Goal: Information Seeking & Learning: Check status

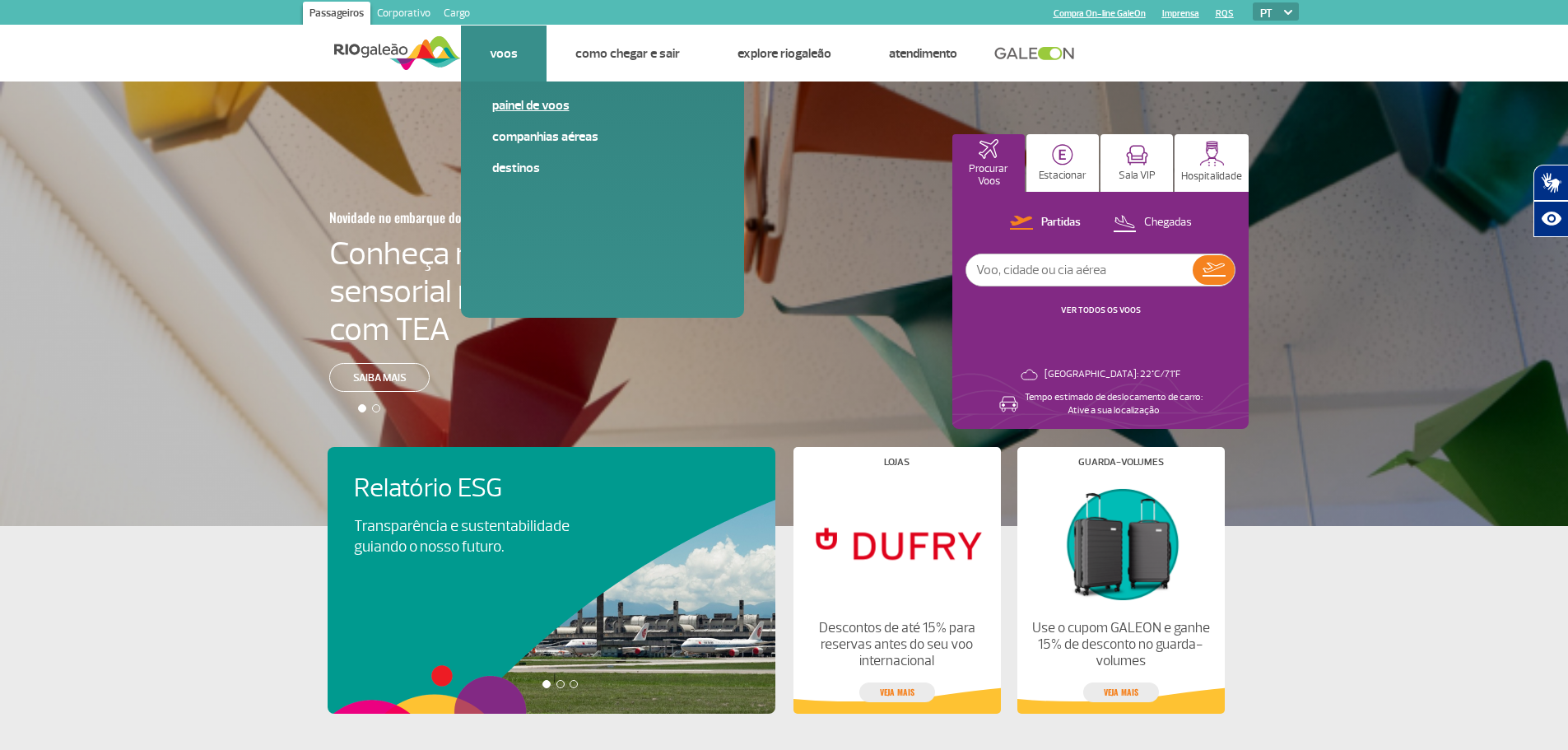
click at [526, 109] on link "Painel de voos" at bounding box center [602, 105] width 221 height 18
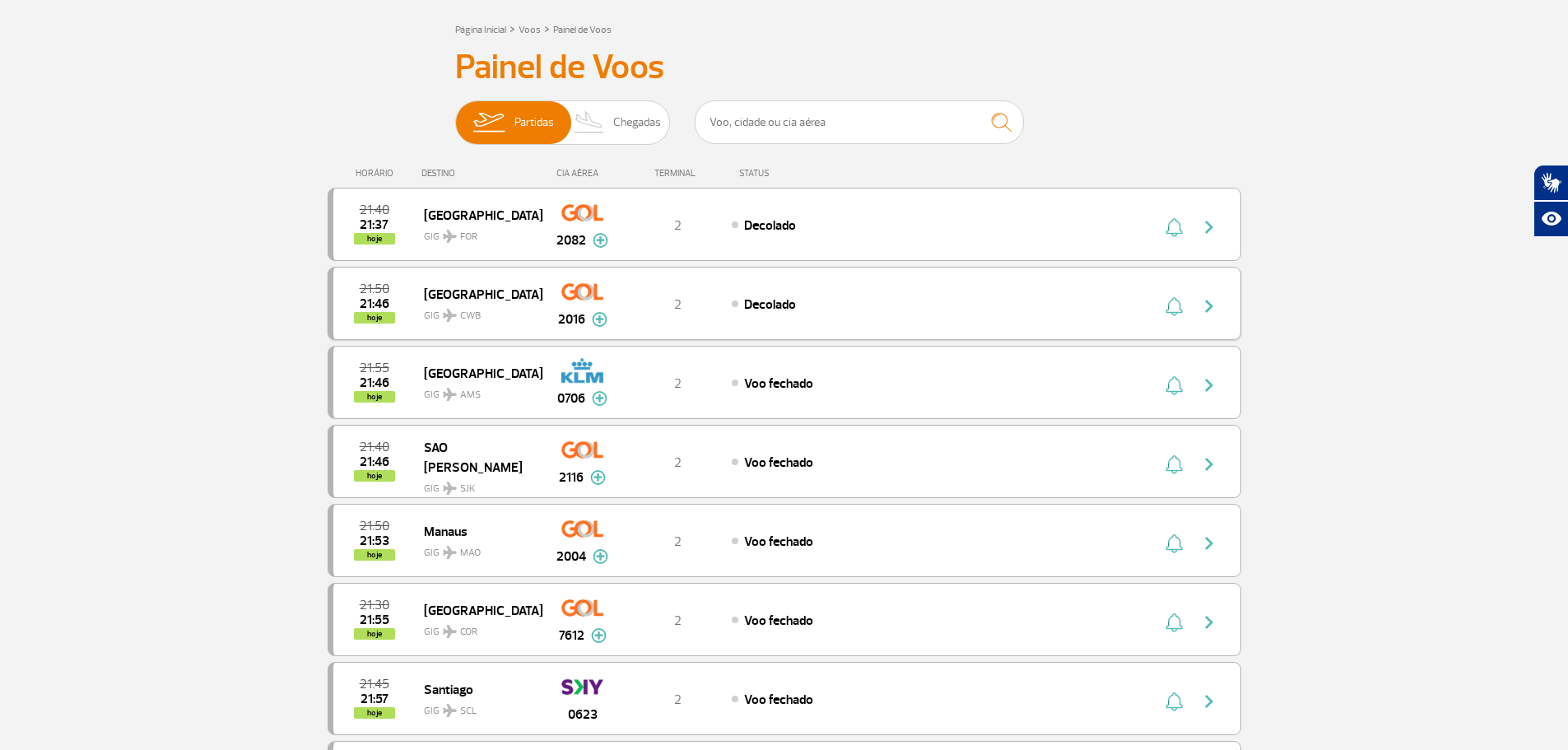
scroll to position [164, 0]
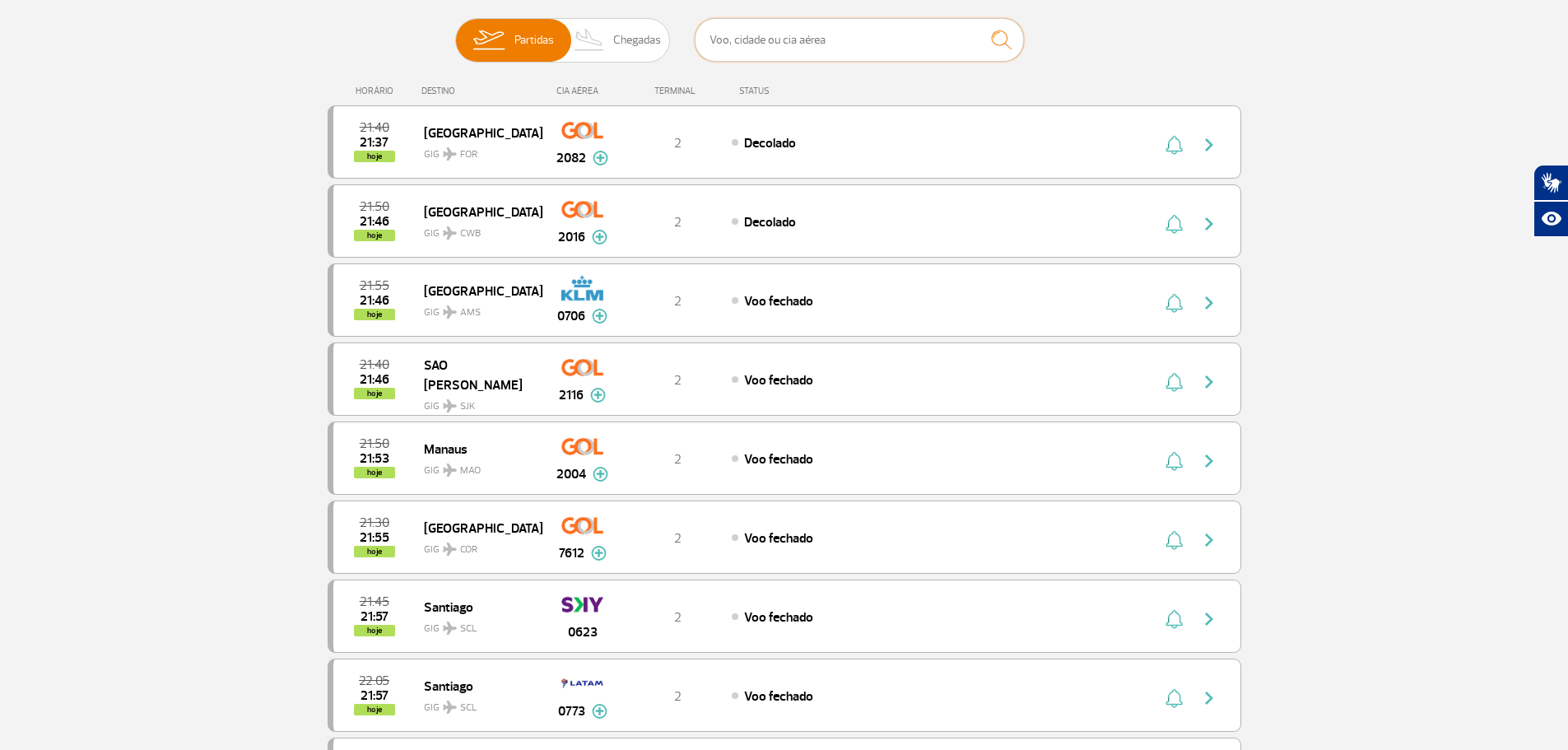
click at [785, 32] on input "text" at bounding box center [859, 39] width 330 height 43
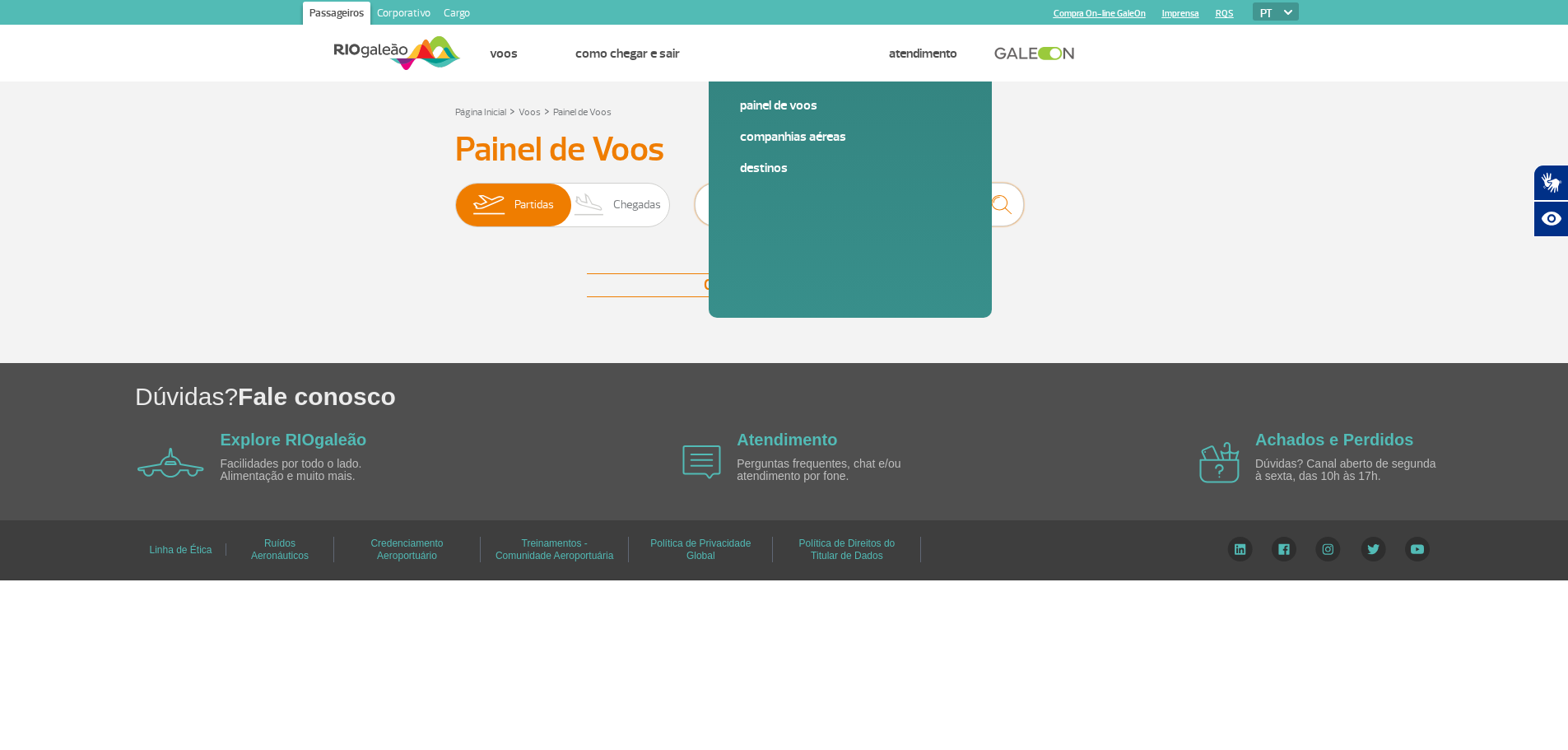
scroll to position [0, 0]
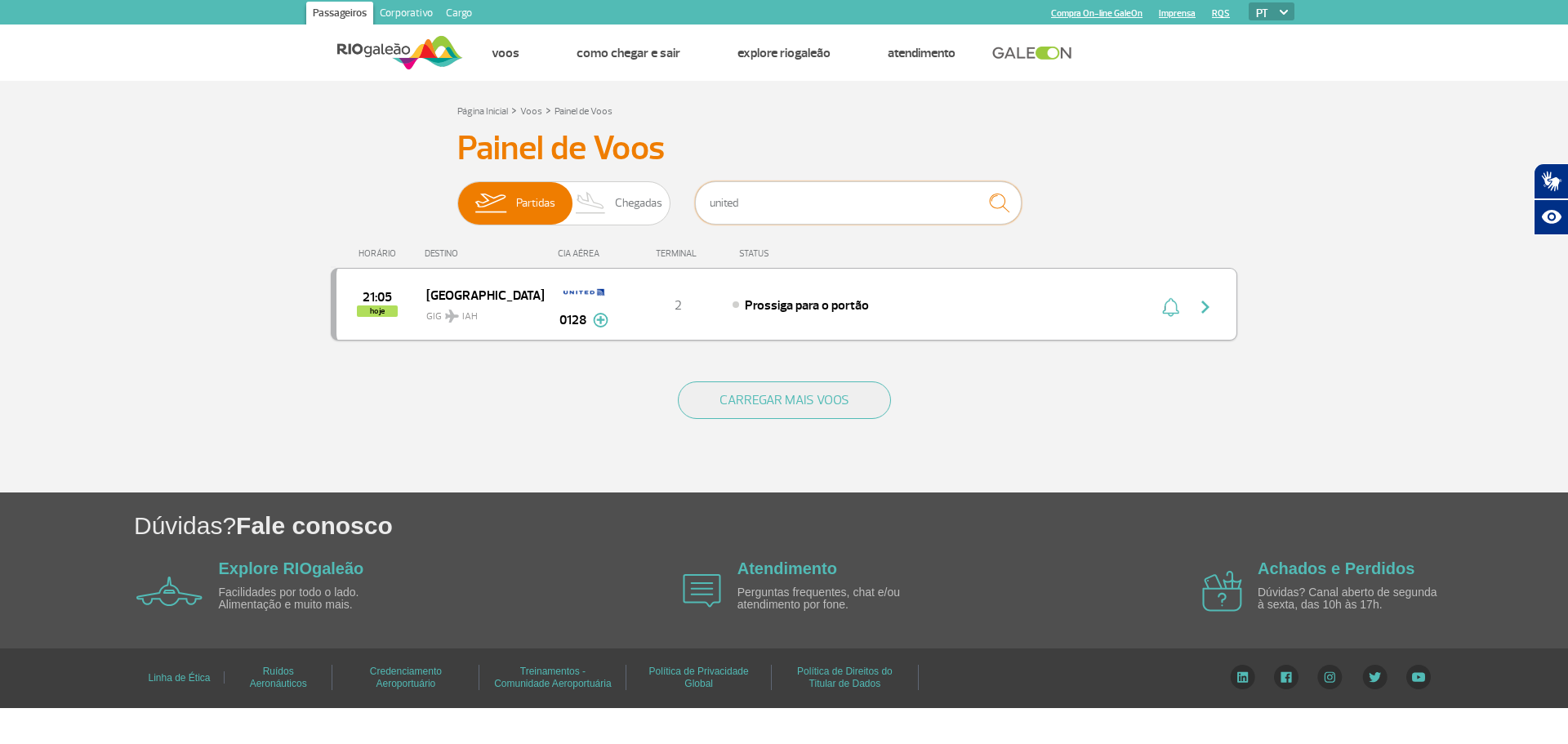
type input "united"
click at [867, 310] on span "Prossiga para o portão" at bounding box center [806, 305] width 124 height 16
click at [1200, 305] on img "button" at bounding box center [1205, 307] width 20 height 20
click at [618, 209] on span "Chegadas" at bounding box center [639, 203] width 48 height 43
click at [458, 195] on input "Partidas Chegadas" at bounding box center [458, 195] width 0 height 0
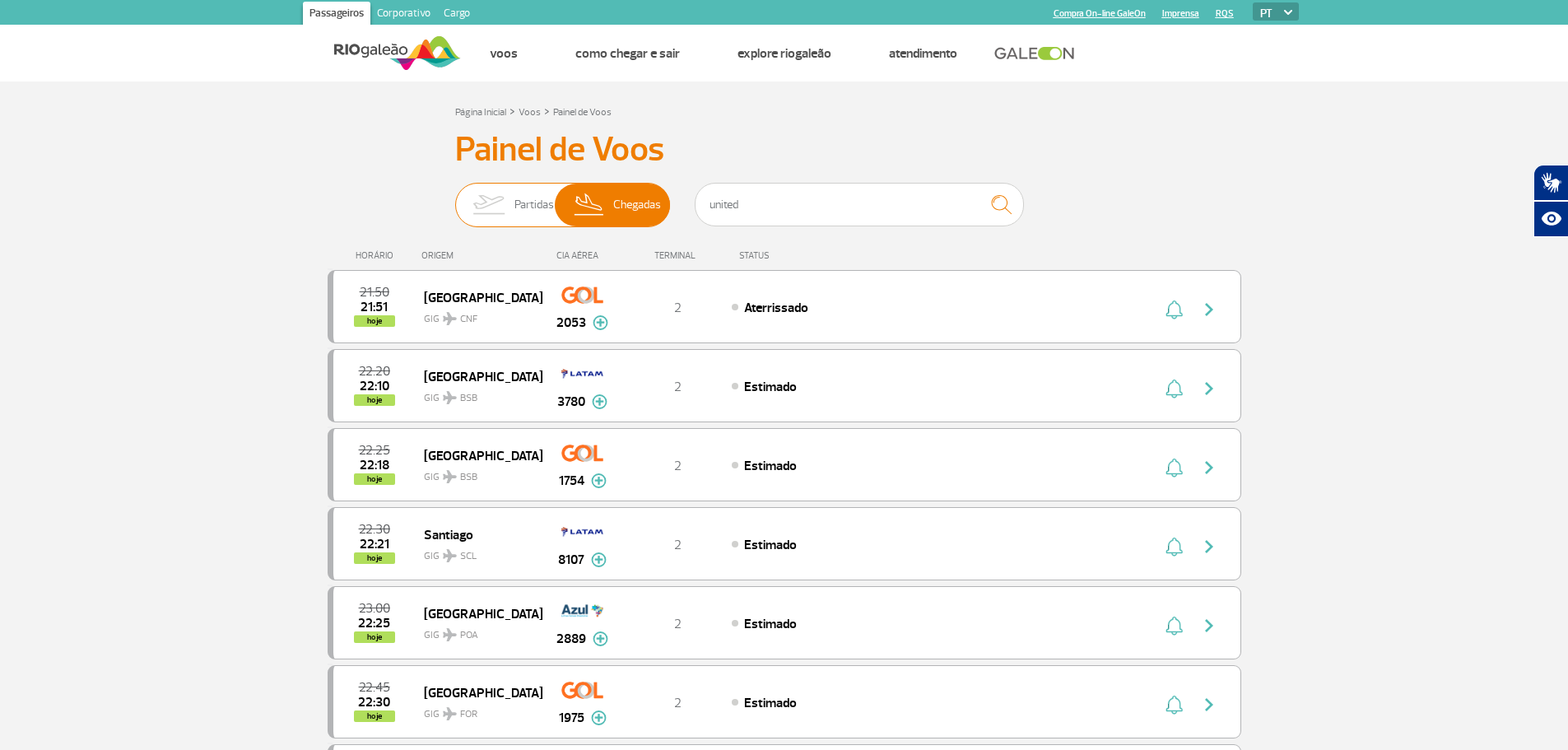
click at [502, 202] on img at bounding box center [488, 205] width 52 height 43
click at [455, 197] on input "Partidas Chegadas" at bounding box center [455, 197] width 0 height 0
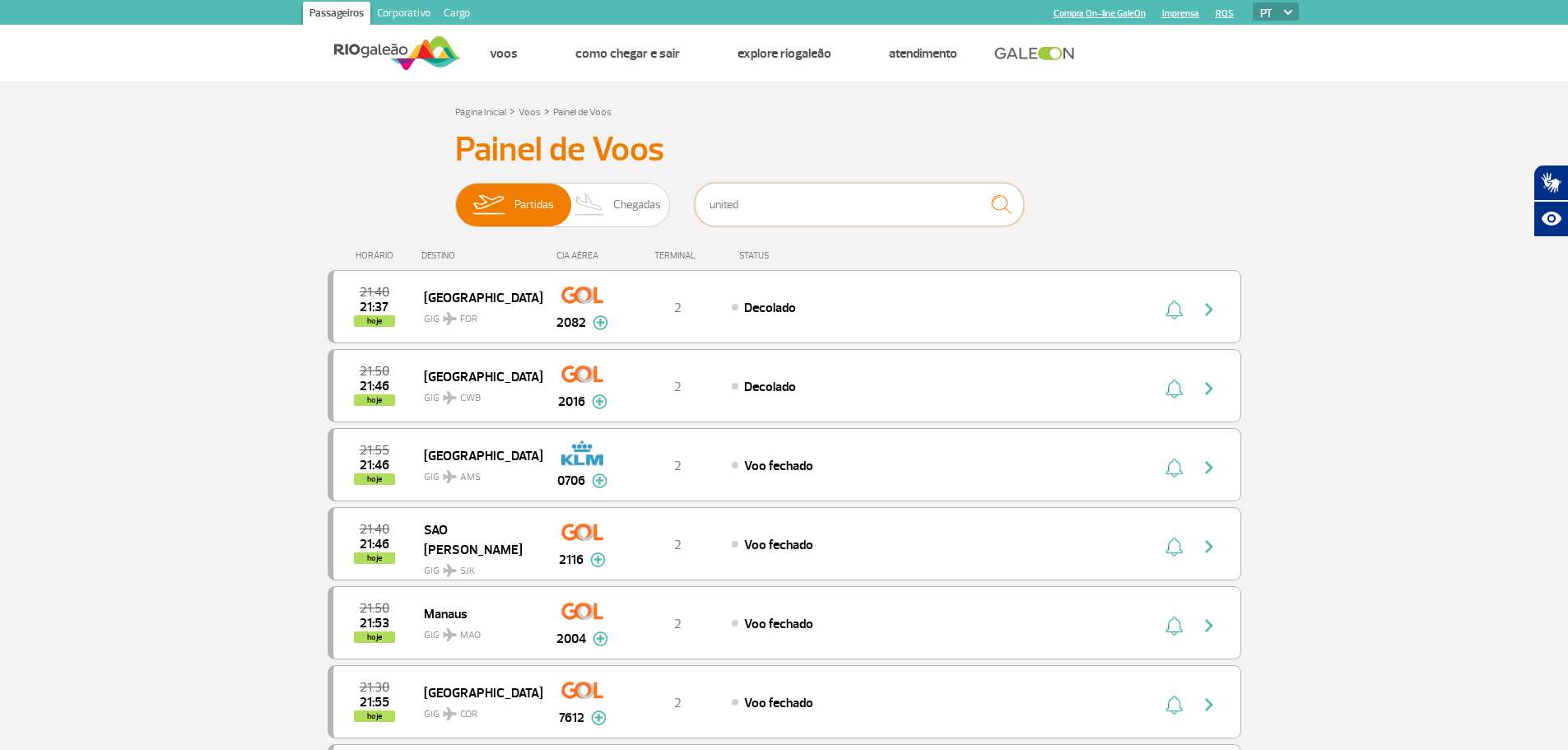
click at [769, 208] on input "united" at bounding box center [859, 204] width 330 height 43
click at [1008, 201] on img "submit" at bounding box center [1001, 204] width 36 height 34
click at [1001, 202] on img "submit" at bounding box center [1001, 204] width 36 height 34
